Goal: Transaction & Acquisition: Download file/media

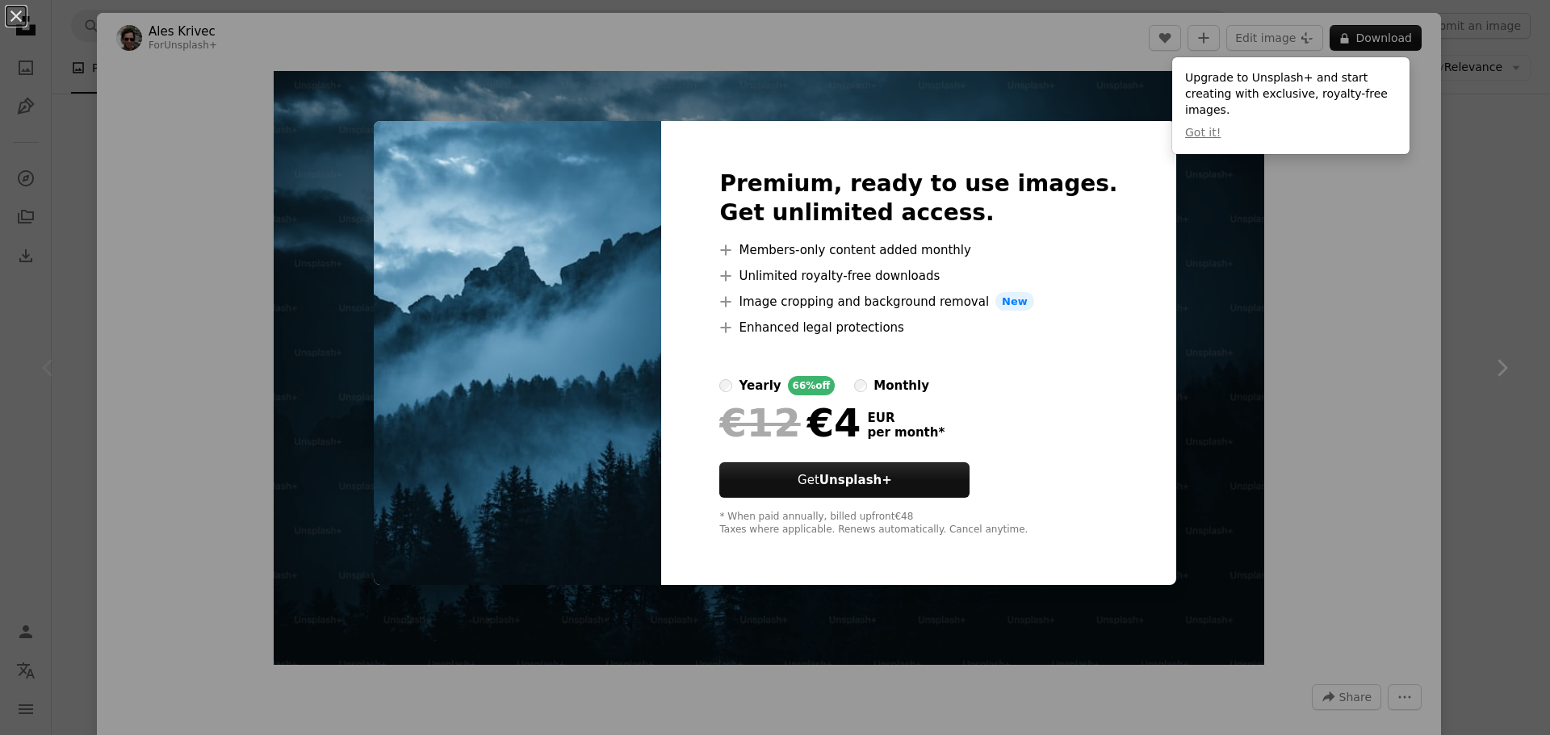
click at [1484, 150] on div "An X shape Premium, ready to use images. Get unlimited access. A plus sign Memb…" at bounding box center [775, 367] width 1550 height 735
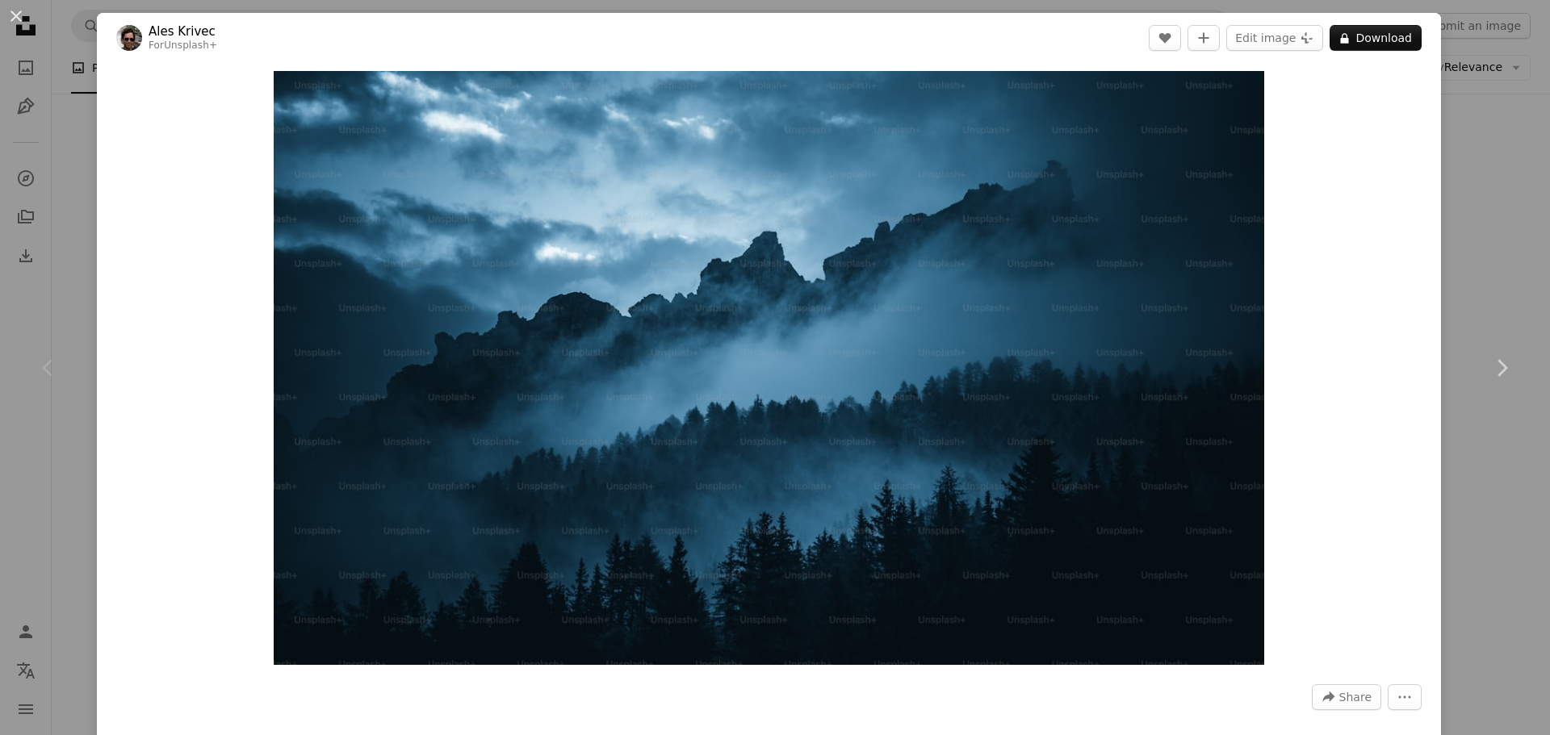
click at [1483, 149] on div "An X shape Chevron left Chevron right Ales Krivec For Unsplash+ A heart A plus …" at bounding box center [775, 367] width 1550 height 735
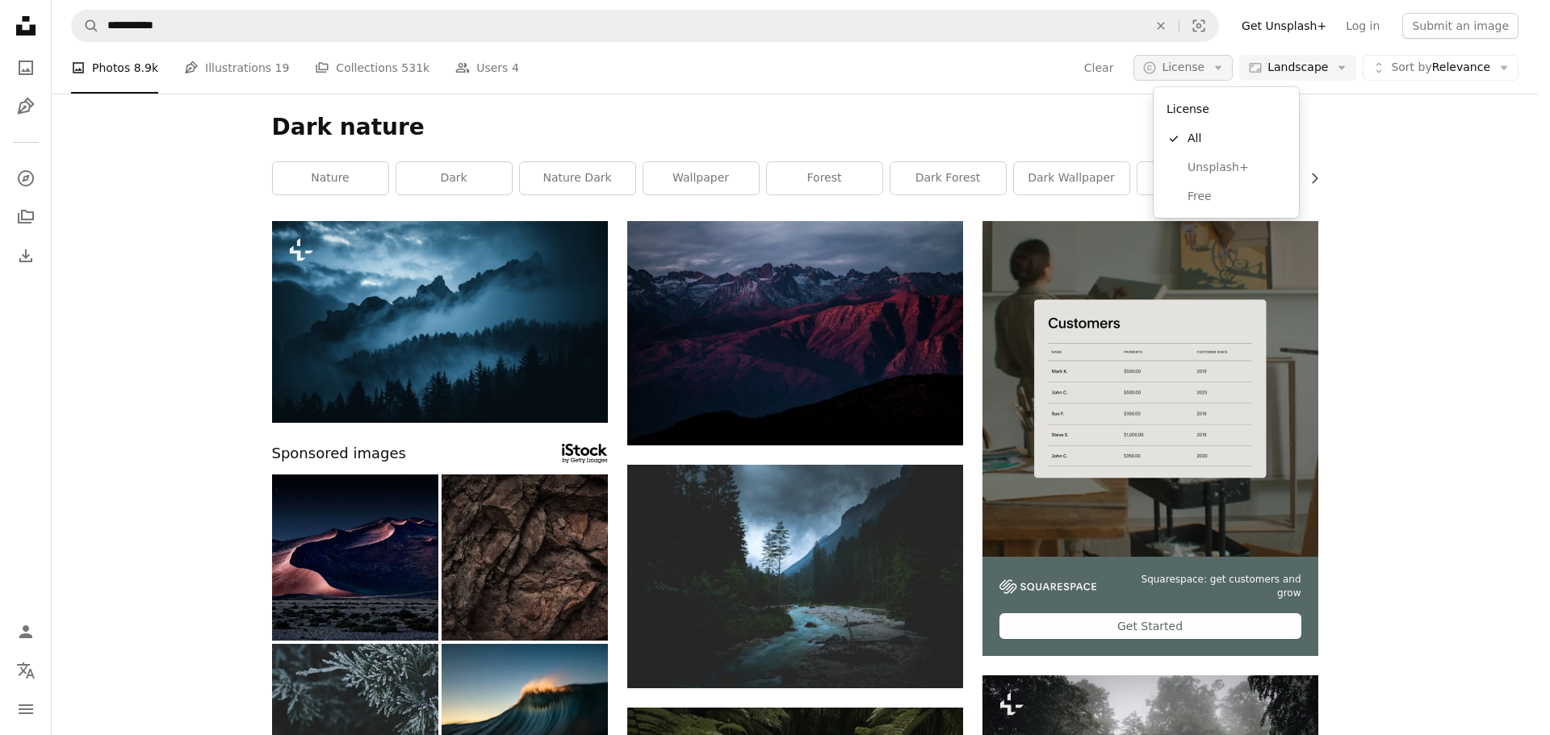
click at [1225, 61] on icon "Arrow down" at bounding box center [1218, 68] width 15 height 15
click at [1224, 190] on span "Free" at bounding box center [1236, 197] width 98 height 16
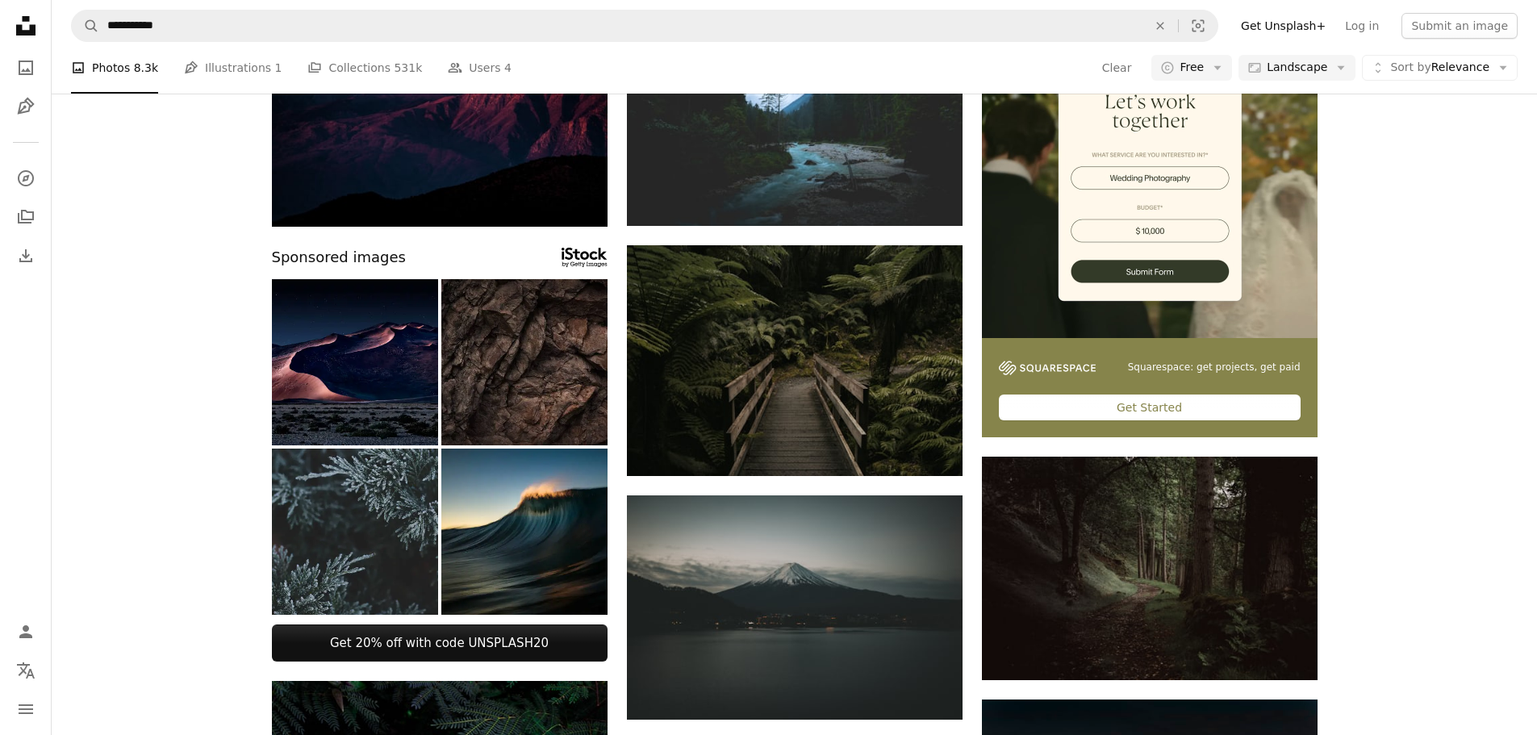
scroll to position [242, 0]
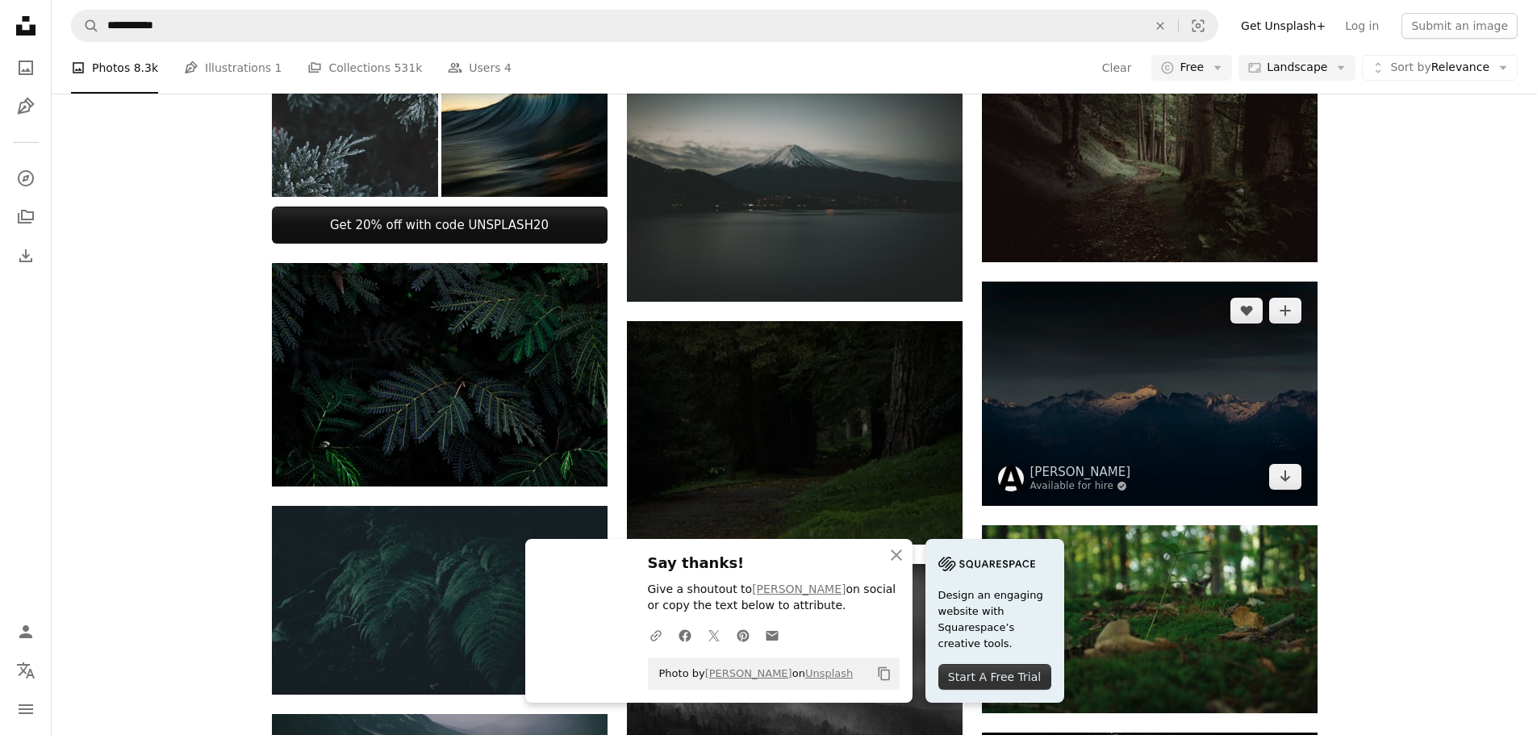
scroll to position [646, 0]
